Goal: Task Accomplishment & Management: Manage account settings

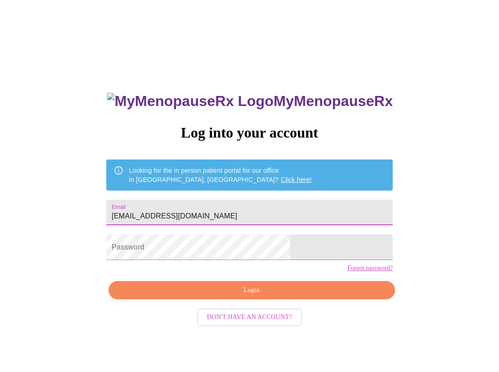
type input "[EMAIL_ADDRESS][DOMAIN_NAME]"
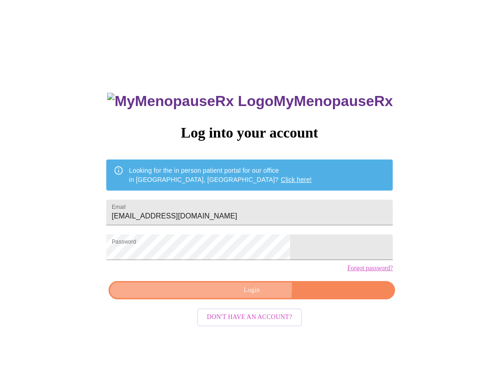
click at [233, 296] on span "Login" at bounding box center [252, 289] width 266 height 11
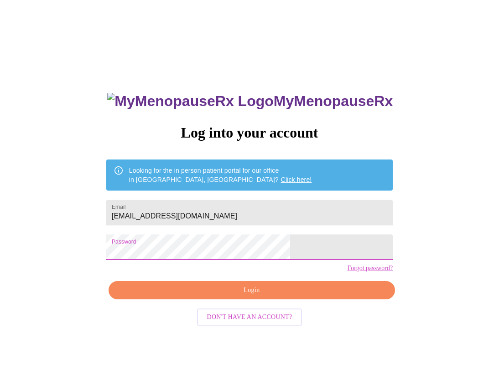
click at [253, 296] on span "Login" at bounding box center [252, 289] width 266 height 11
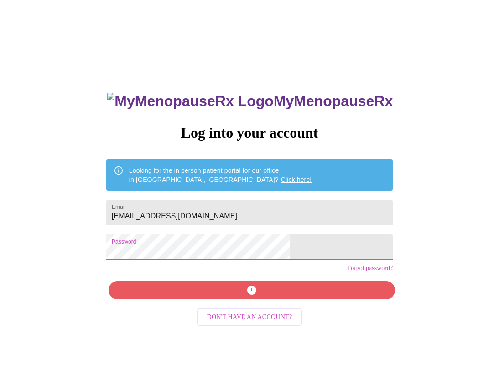
click at [120, 267] on div "MyMenopauseRx Log into your account Looking for the in person patient portal fo…" at bounding box center [250, 227] width 492 height 446
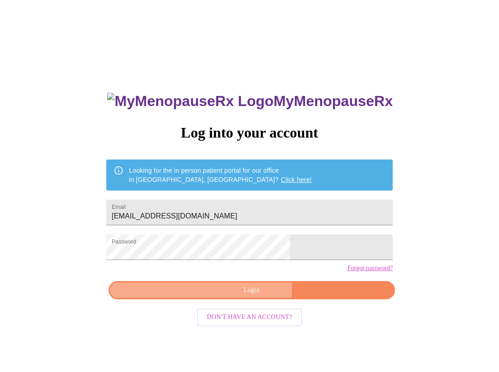
click at [201, 296] on span "Login" at bounding box center [252, 289] width 266 height 11
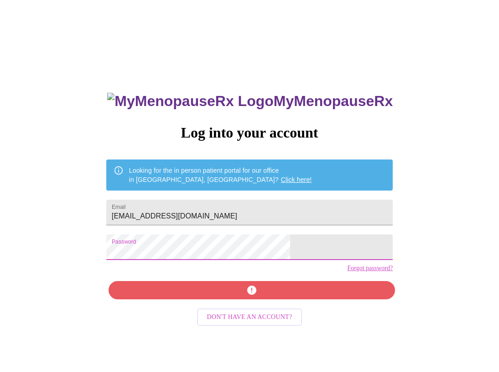
click at [87, 268] on div "MyMenopauseRx Log into your account Looking for the in person patient portal fo…" at bounding box center [250, 227] width 492 height 446
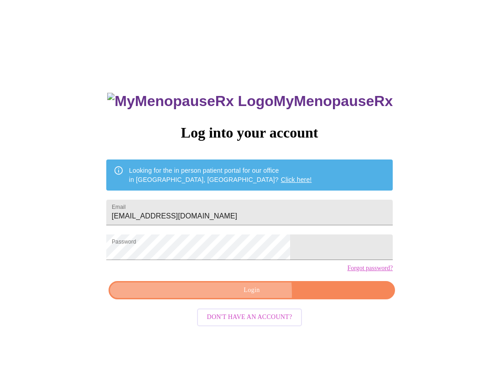
click at [195, 296] on span "Login" at bounding box center [252, 289] width 266 height 11
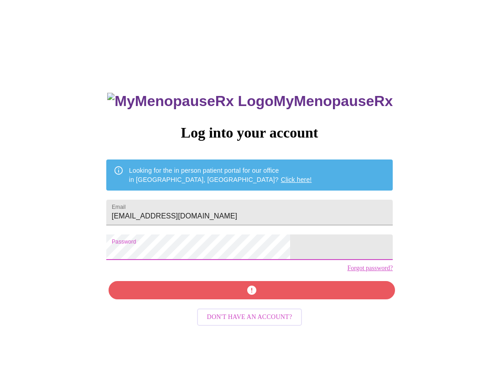
click at [109, 259] on div "MyMenopauseRx Log into your account Looking for the in person patient portal fo…" at bounding box center [250, 227] width 492 height 446
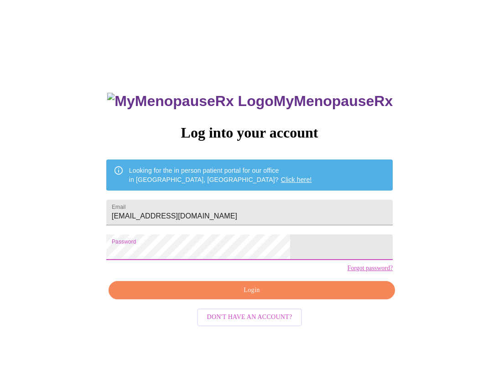
click at [193, 296] on span "Login" at bounding box center [252, 289] width 266 height 11
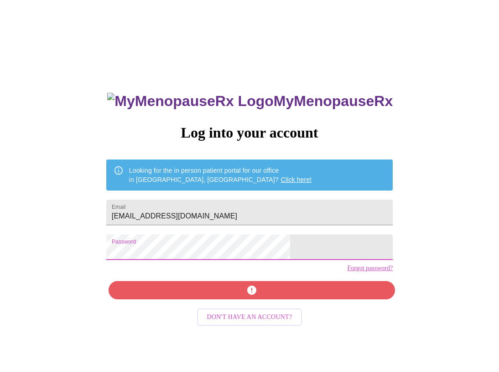
click at [129, 259] on div "MyMenopauseRx Log into your account Looking for the in person patient portal fo…" at bounding box center [250, 227] width 492 height 446
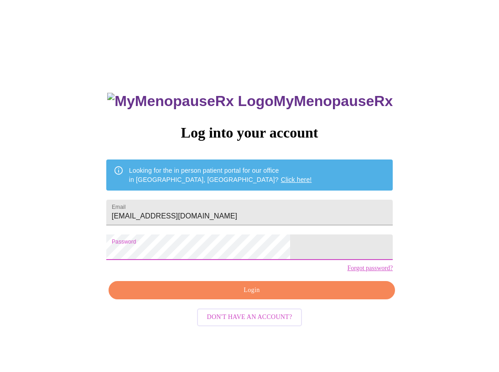
click at [281, 296] on span "Login" at bounding box center [252, 289] width 266 height 11
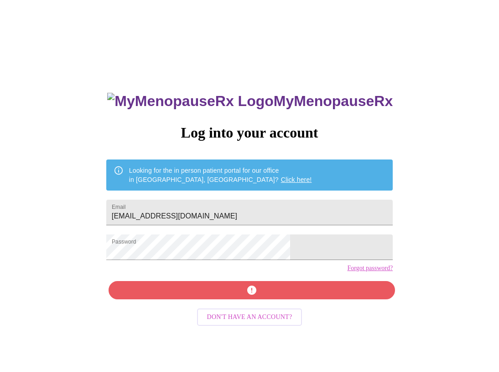
click at [252, 308] on div "MyMenopauseRx Log into your account Looking for the in person patient portal fo…" at bounding box center [249, 264] width 305 height 372
